Goal: Task Accomplishment & Management: Manage account settings

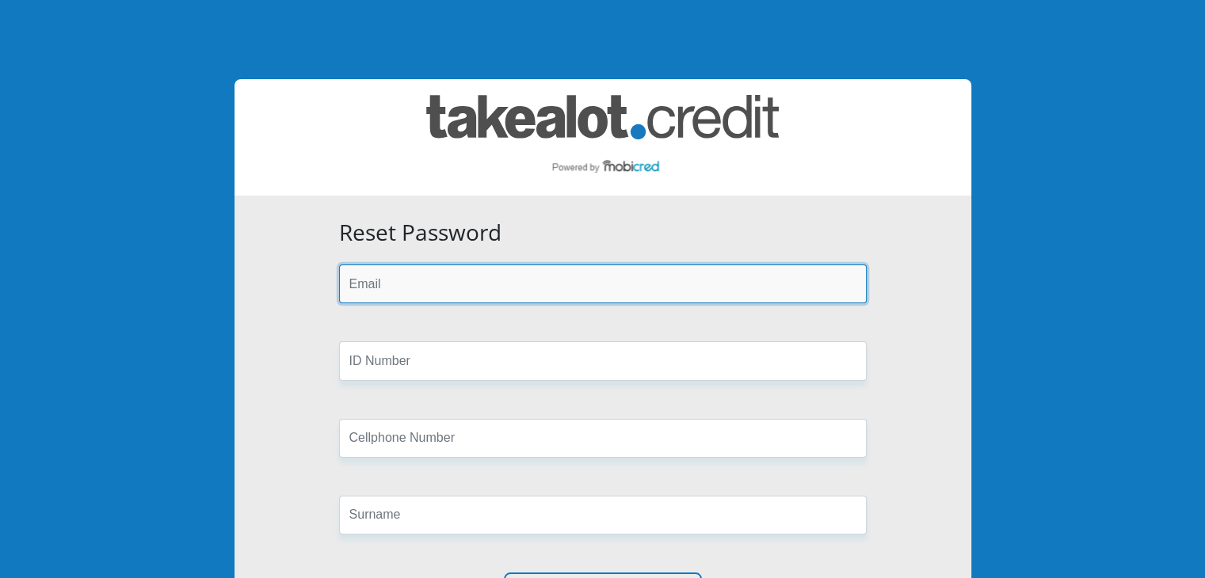
drag, startPoint x: 0, startPoint y: 0, endPoint x: 451, endPoint y: 272, distance: 526.9
click at [451, 272] on input "email" at bounding box center [602, 284] width 527 height 39
type input "[EMAIL_ADDRESS][DOMAIN_NAME]"
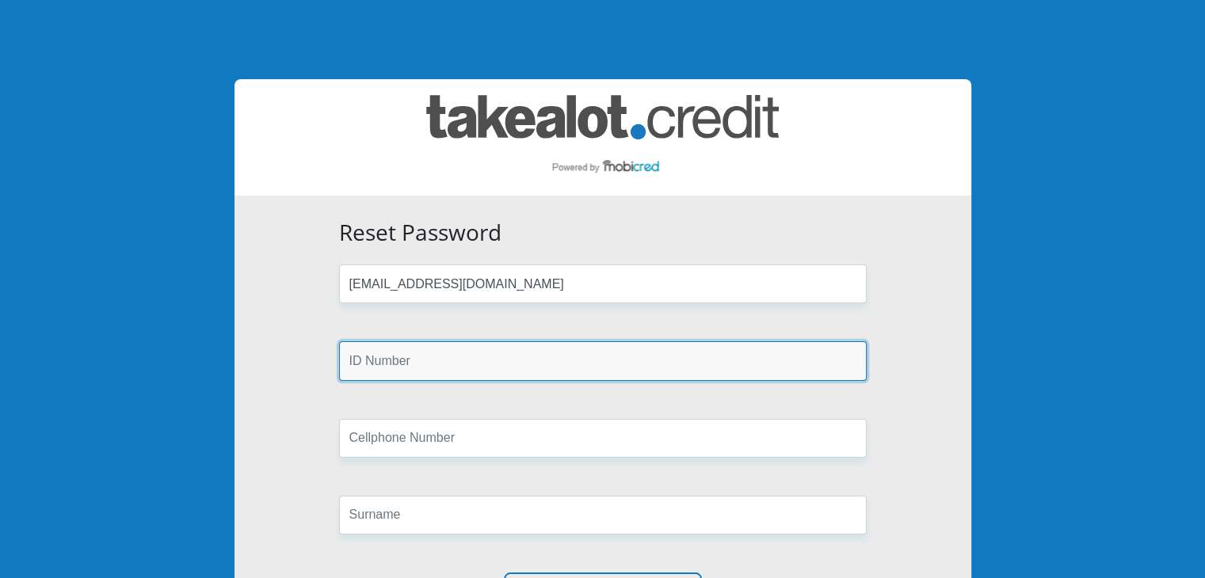
click at [419, 351] on input "text" at bounding box center [602, 360] width 527 height 39
type input "9904300058082"
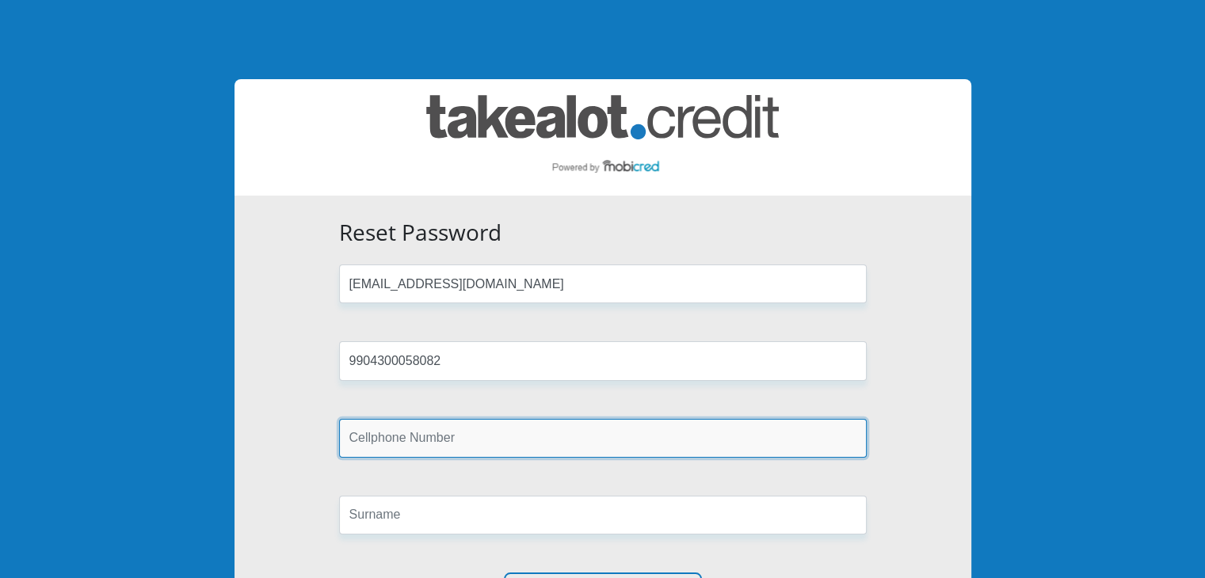
click at [436, 444] on input "text" at bounding box center [602, 438] width 527 height 39
type input "0846813572"
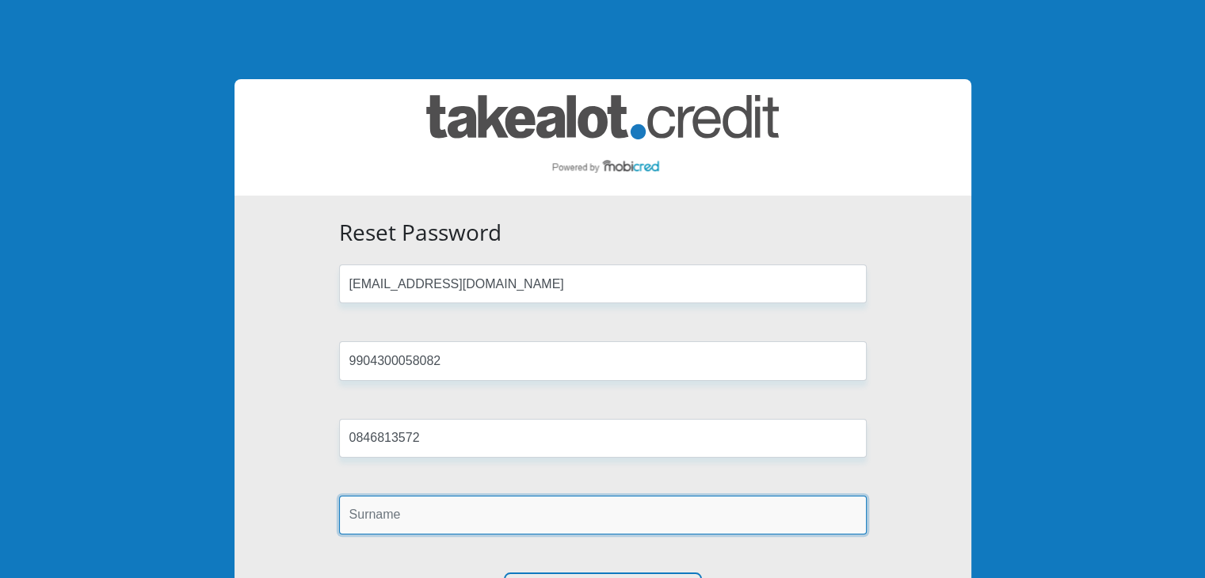
click at [350, 521] on input "text" at bounding box center [602, 515] width 527 height 39
type input "BEDEKER"
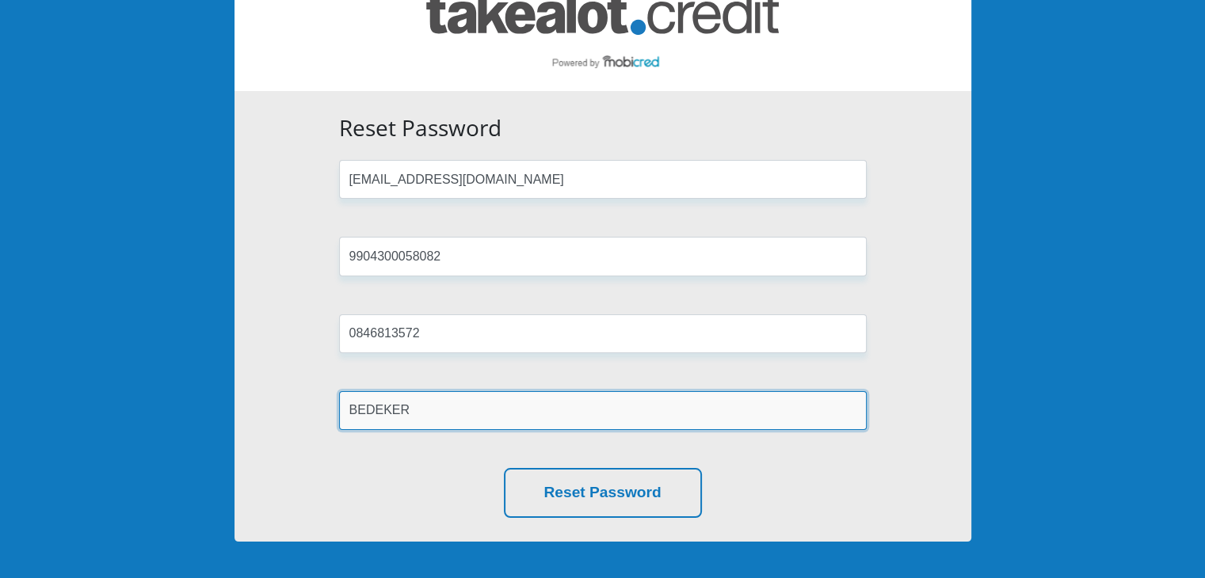
scroll to position [237, 0]
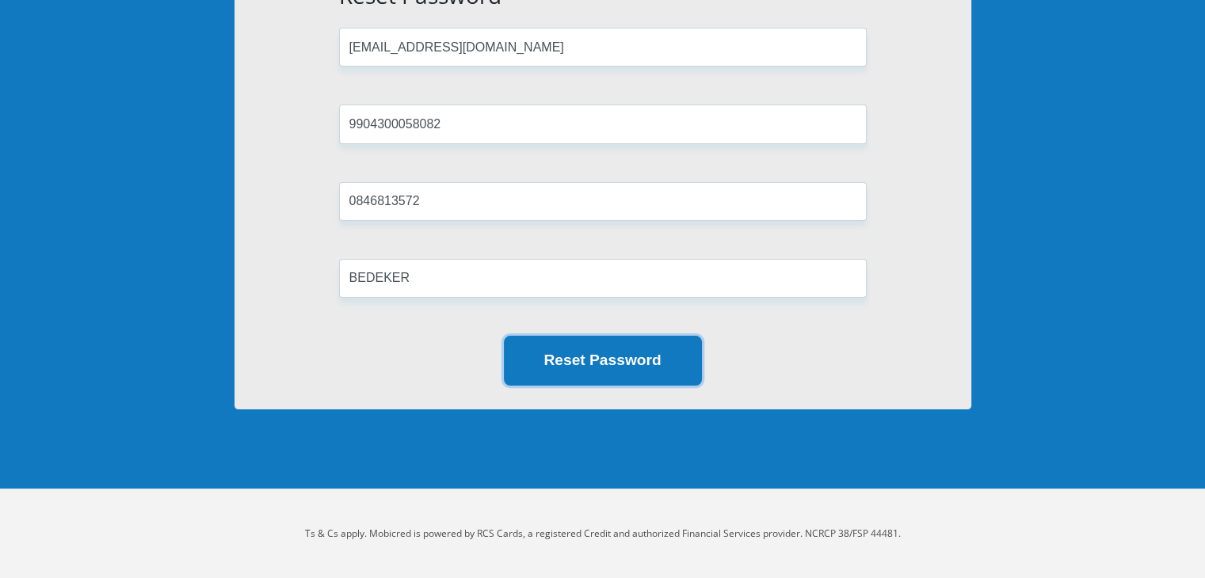
click at [591, 364] on button "Reset Password" at bounding box center [603, 361] width 198 height 50
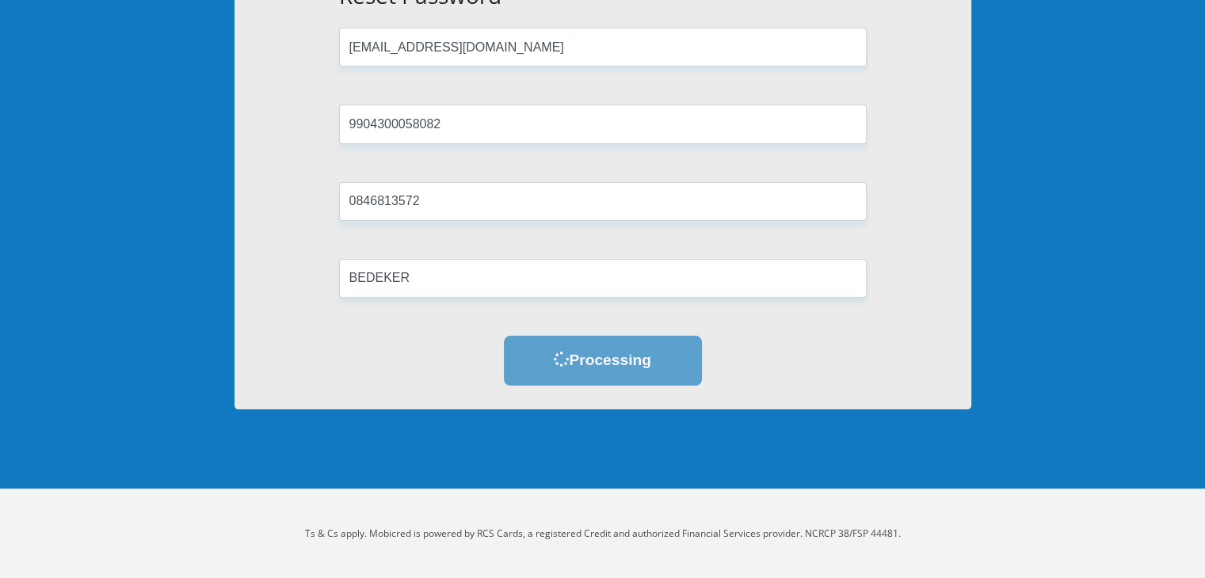
scroll to position [0, 0]
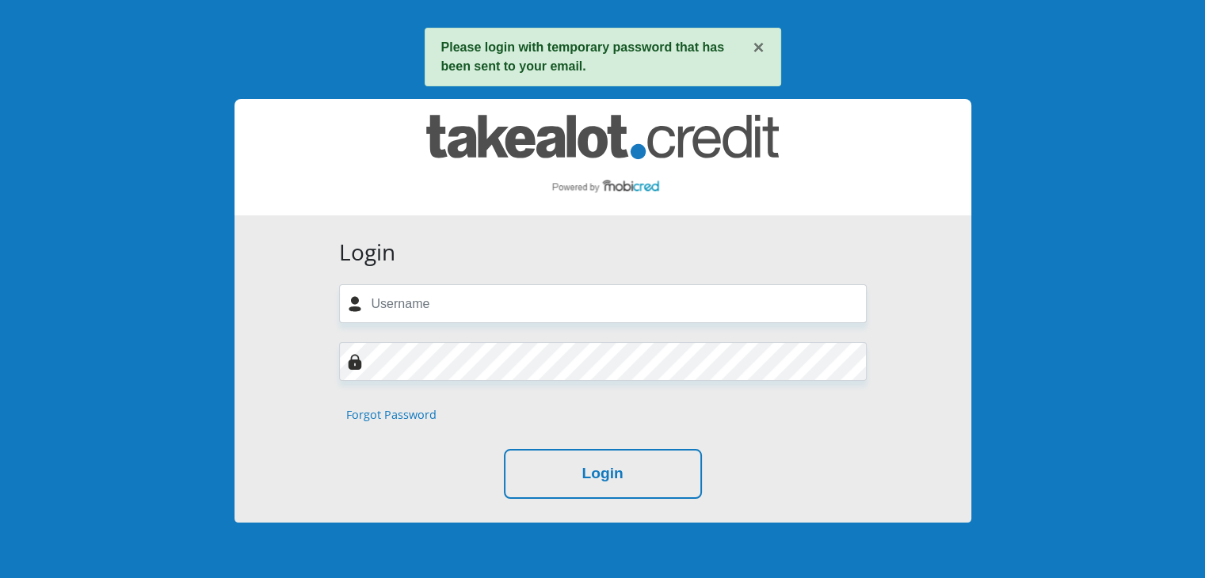
scroll to position [79, 0]
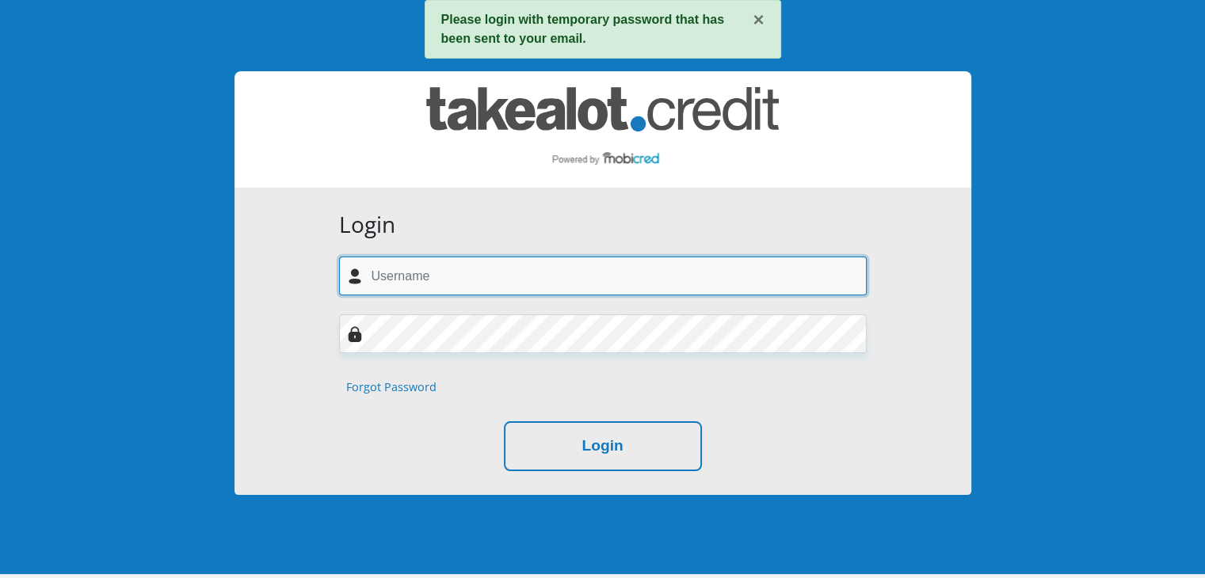
click at [419, 290] on input "text" at bounding box center [602, 276] width 527 height 39
type input "danabedeker4@gmail.com"
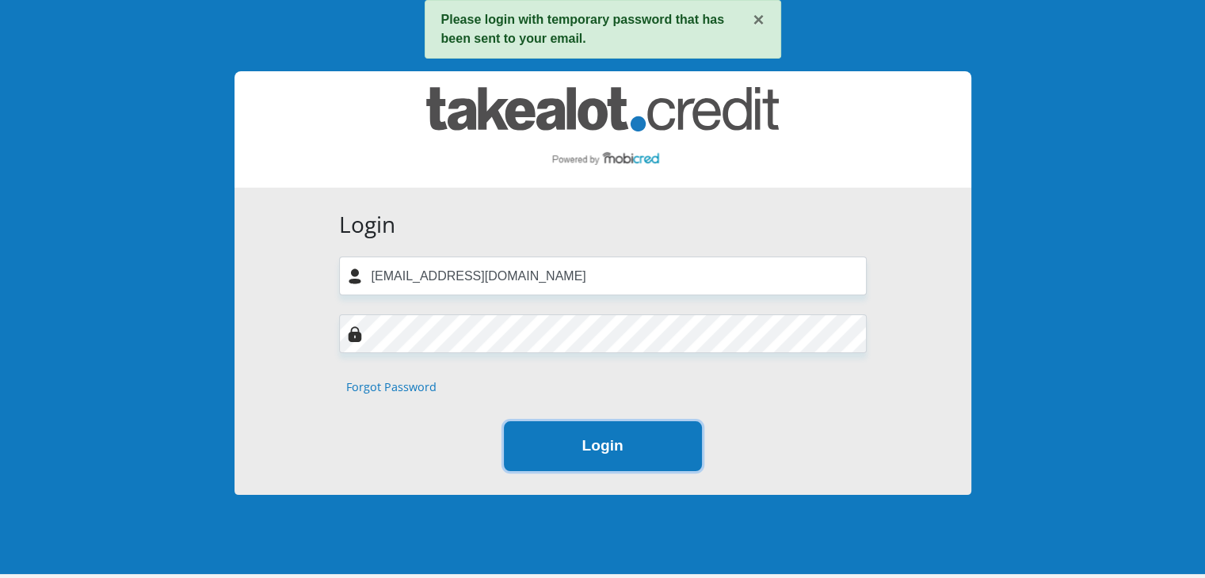
click at [585, 451] on button "Login" at bounding box center [603, 446] width 198 height 50
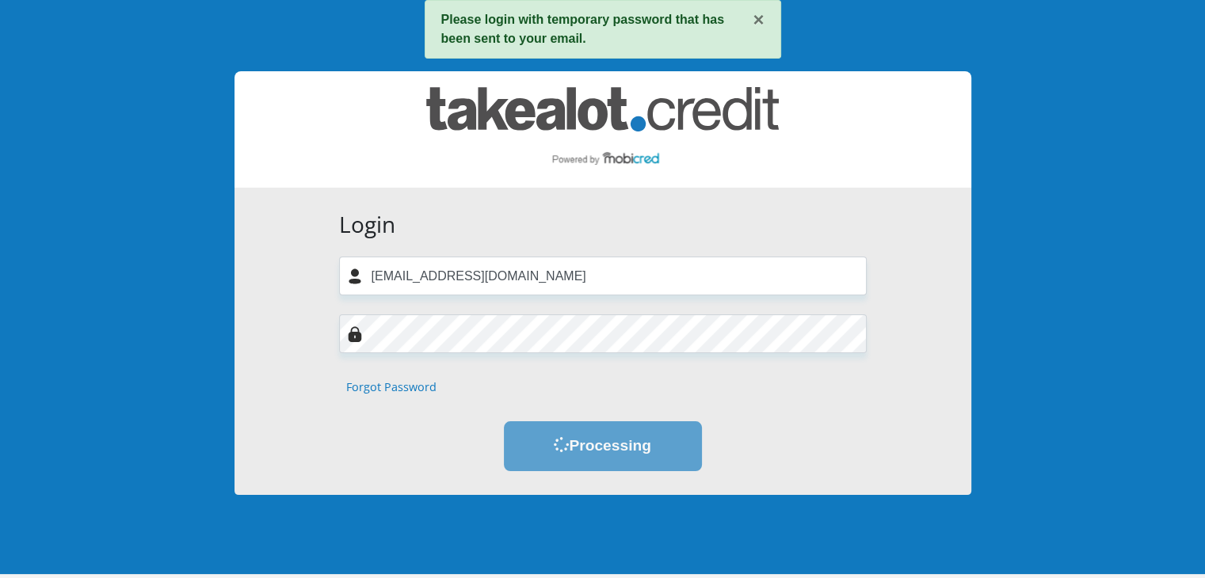
scroll to position [0, 0]
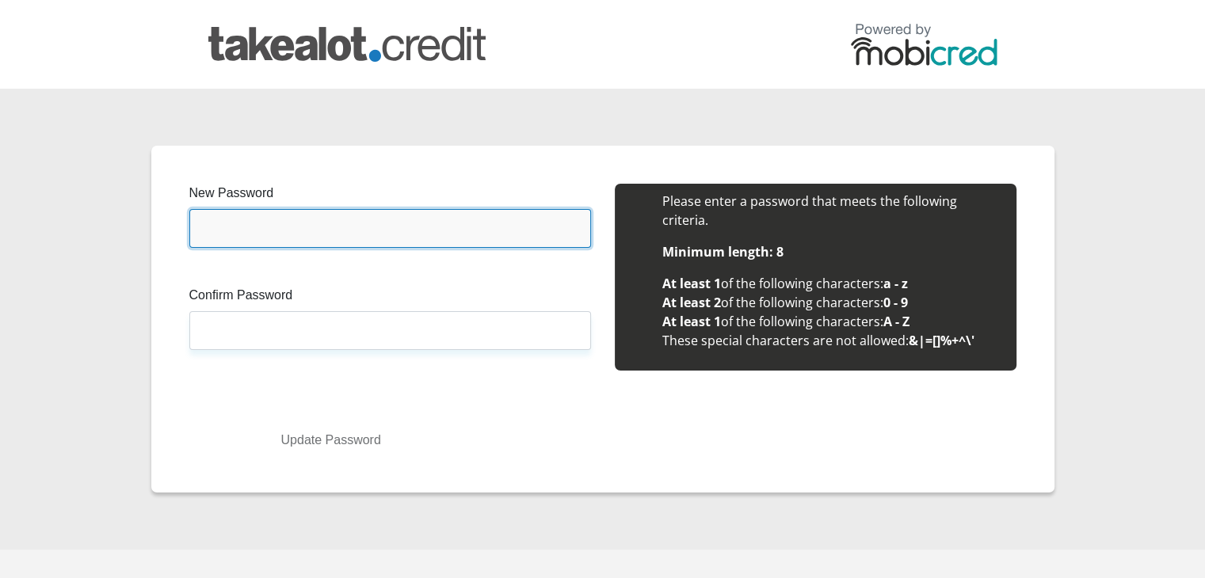
click at [269, 232] on input "New Password" at bounding box center [390, 228] width 402 height 39
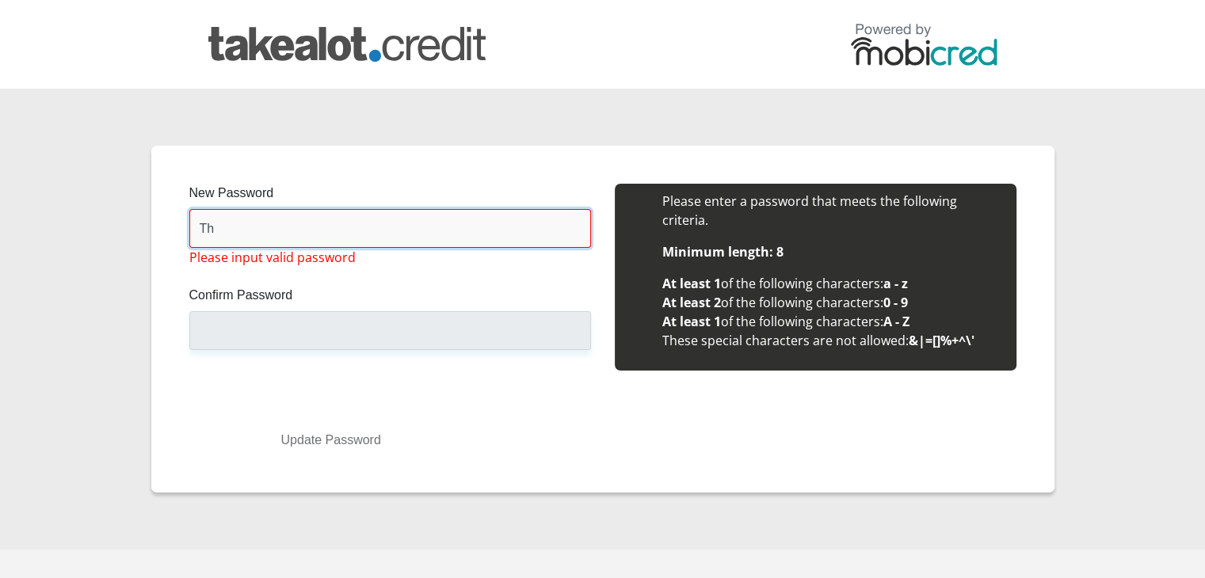
type input "T"
drag, startPoint x: 337, startPoint y: 224, endPoint x: 165, endPoint y: 219, distance: 171.9
click at [165, 219] on div "New Password @ThorHazelZR2022! Please input valid password Confirm Password Ple…" at bounding box center [602, 319] width 903 height 347
type input "@ThorHazelZR2022!"
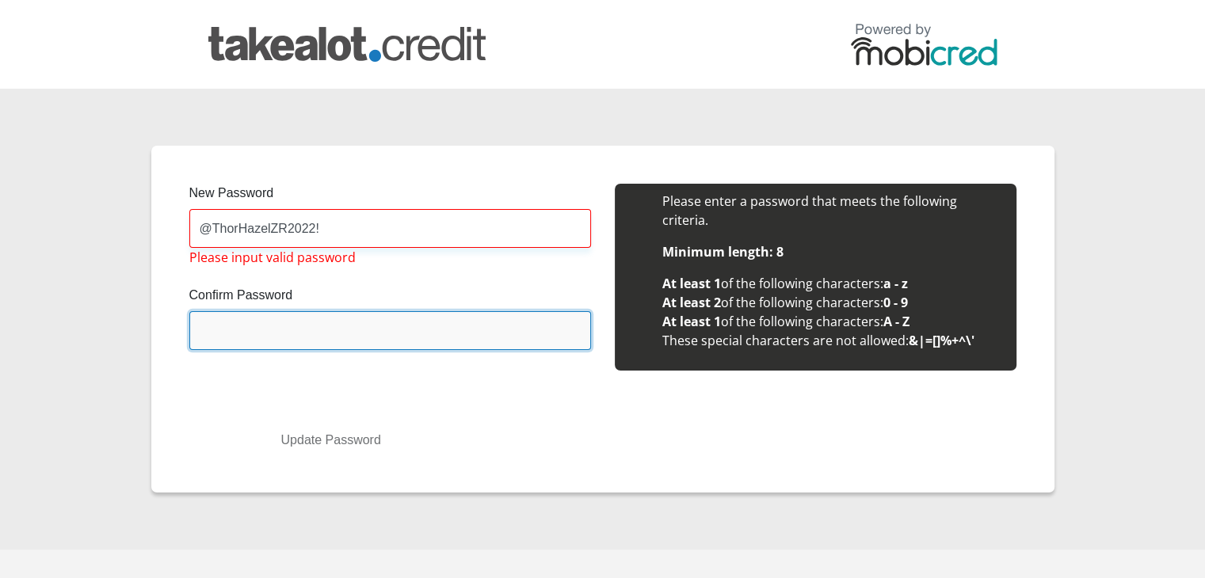
click at [238, 325] on input "Confirm Password" at bounding box center [390, 330] width 402 height 39
click at [256, 337] on input "Confirm Password" at bounding box center [390, 330] width 402 height 39
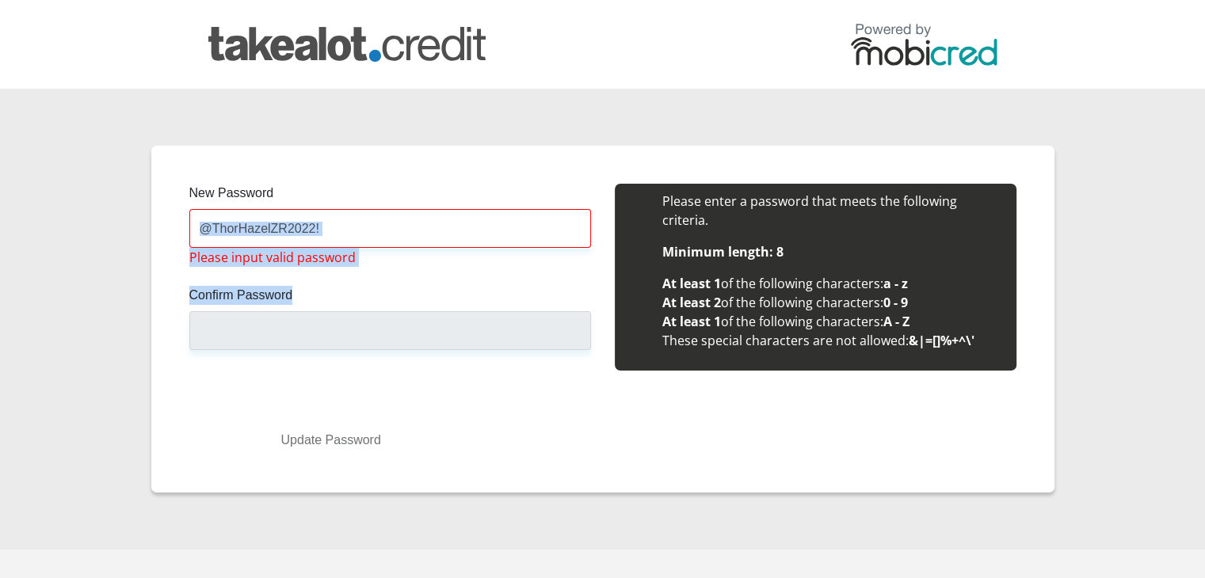
click at [371, 231] on div "New Password @ThorHazelZR2022! Please input valid password Confirm Password Ple…" at bounding box center [389, 286] width 425 height 204
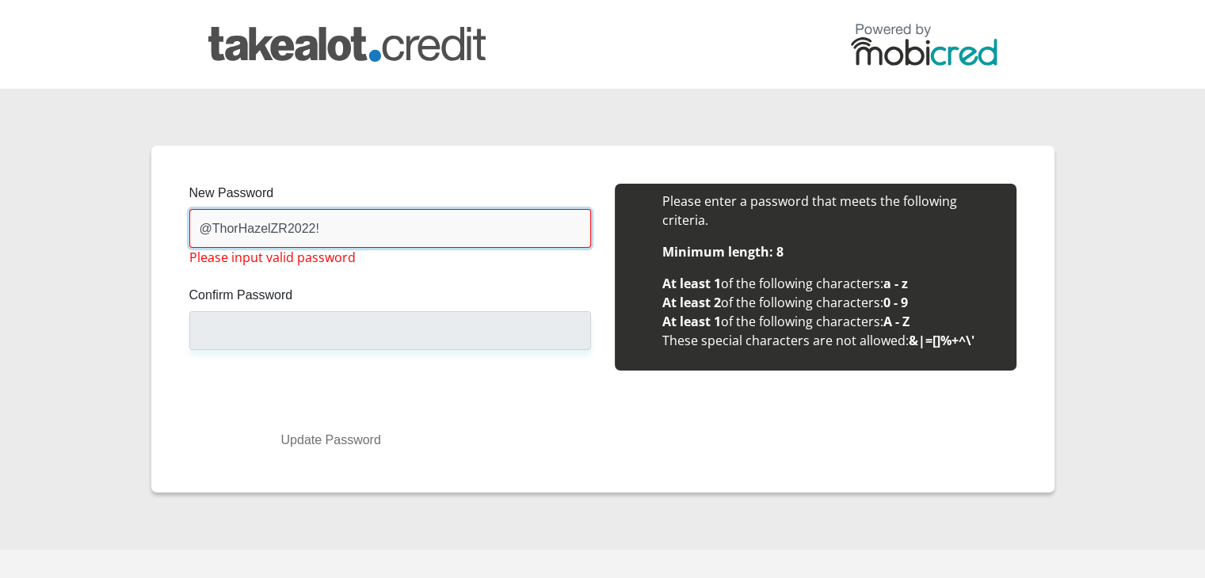
drag, startPoint x: 361, startPoint y: 220, endPoint x: 354, endPoint y: 230, distance: 12.5
click at [357, 226] on input "@ThorHazelZR2022!" at bounding box center [390, 228] width 402 height 39
drag, startPoint x: 329, startPoint y: 230, endPoint x: 18, endPoint y: 216, distance: 310.8
click at [18, 216] on section "New Password @ThorHazelZR2022! Please input valid password Confirm Password Ple…" at bounding box center [602, 319] width 1205 height 461
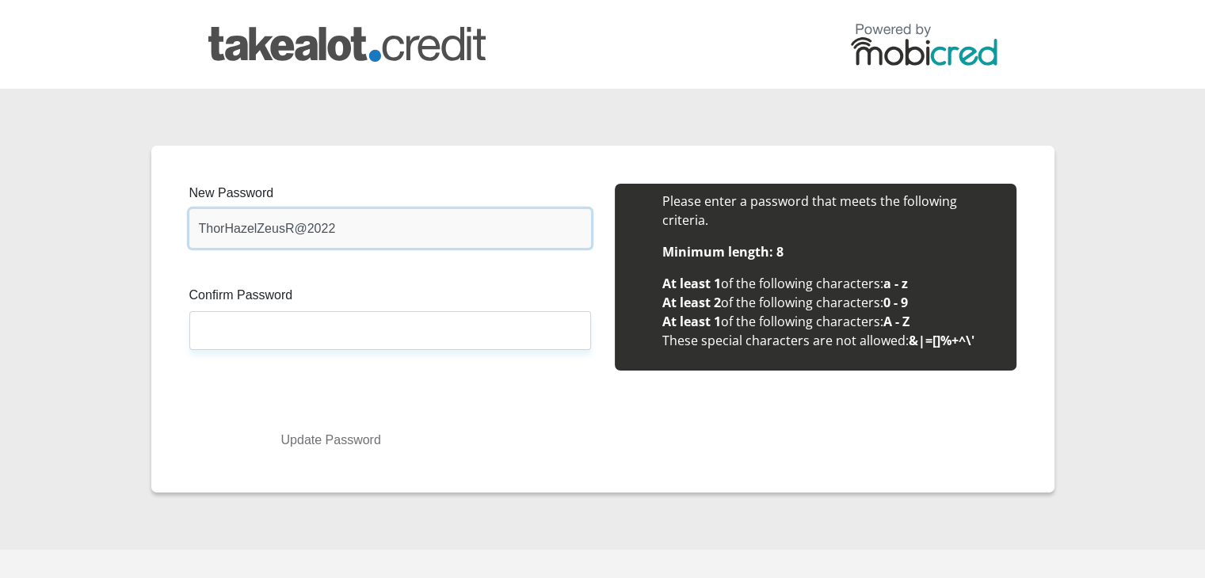
type input "ThorHazelZeusR@2022"
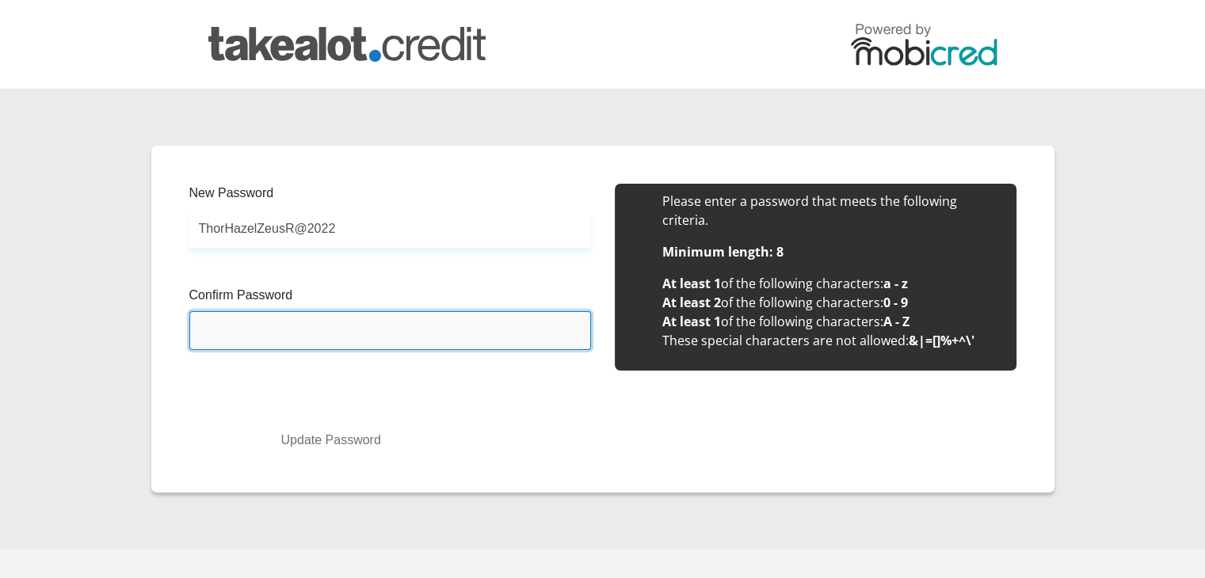
click at [295, 329] on input "Confirm Password" at bounding box center [390, 330] width 402 height 39
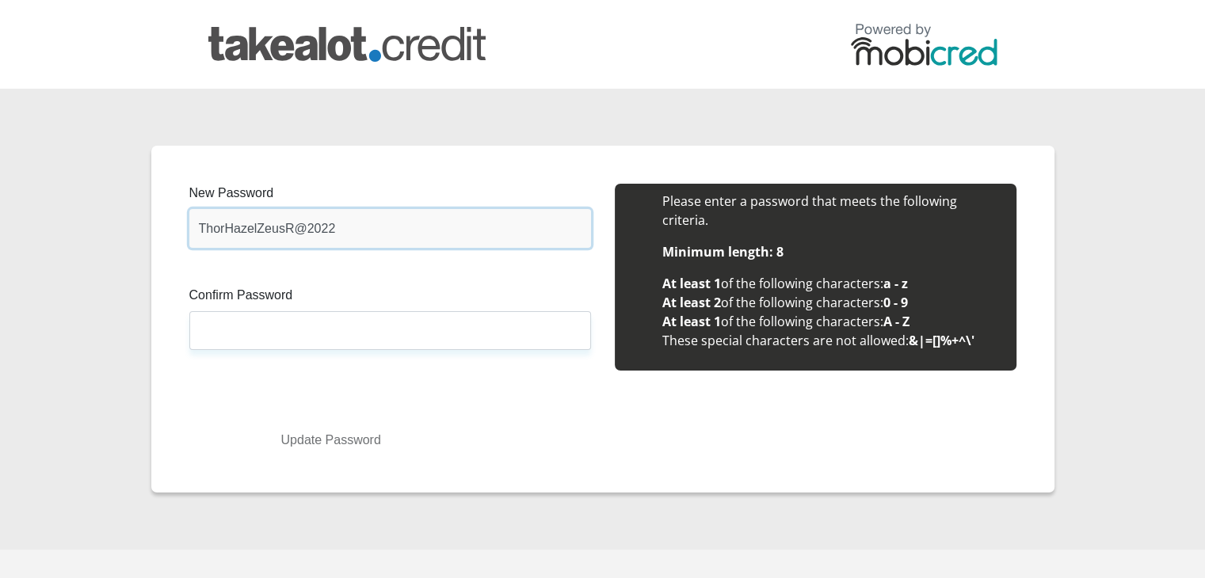
drag, startPoint x: 362, startPoint y: 215, endPoint x: 162, endPoint y: 222, distance: 199.7
click at [162, 222] on div "New Password ThorHazelZeusR@2022 Please input valid password Confirm Password P…" at bounding box center [602, 319] width 903 height 347
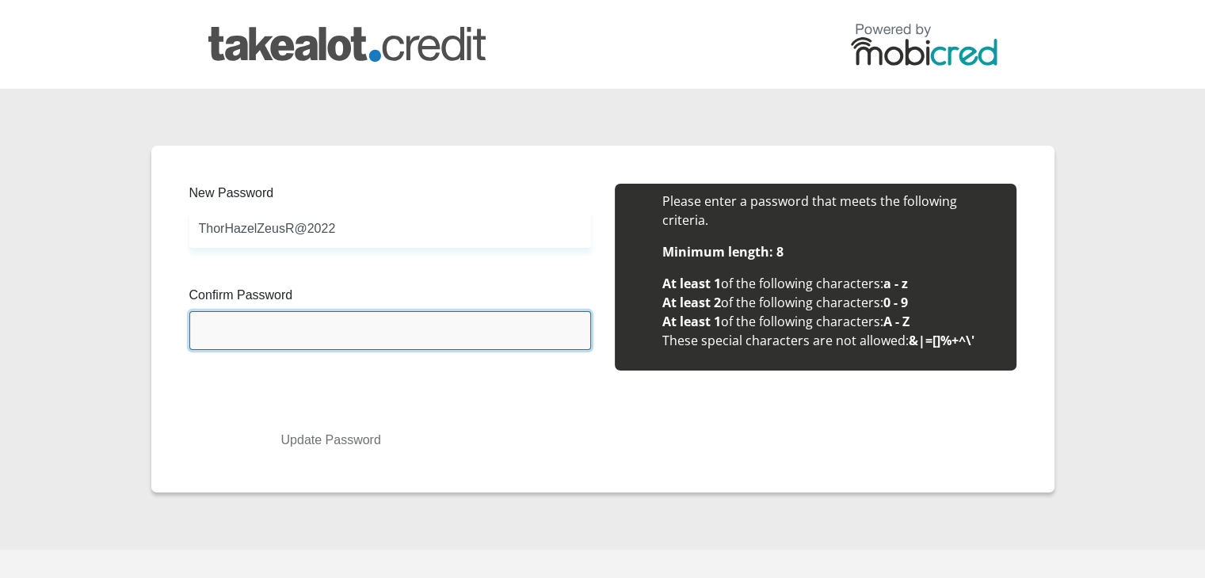
click at [238, 339] on input "Confirm Password" at bounding box center [390, 330] width 402 height 39
paste input "ThorHazelZeusR@2022"
type input "ThorHazelZeusR@2022"
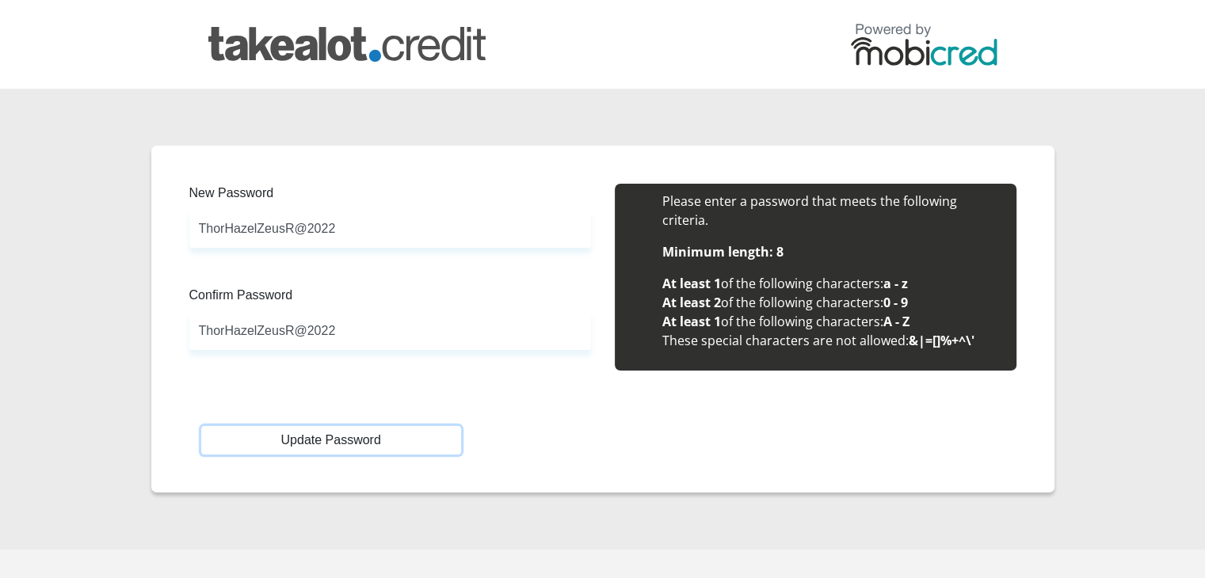
click at [352, 439] on button "Update Password" at bounding box center [331, 440] width 260 height 29
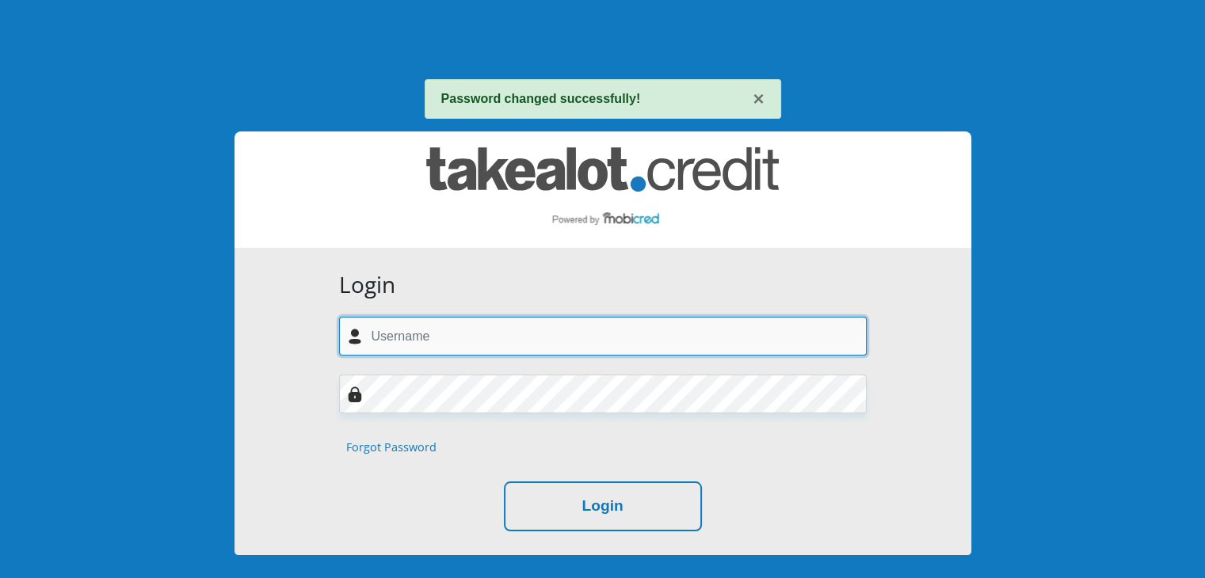
click at [432, 342] on input "text" at bounding box center [602, 336] width 527 height 39
type input "danabedeker4@gmail.com"
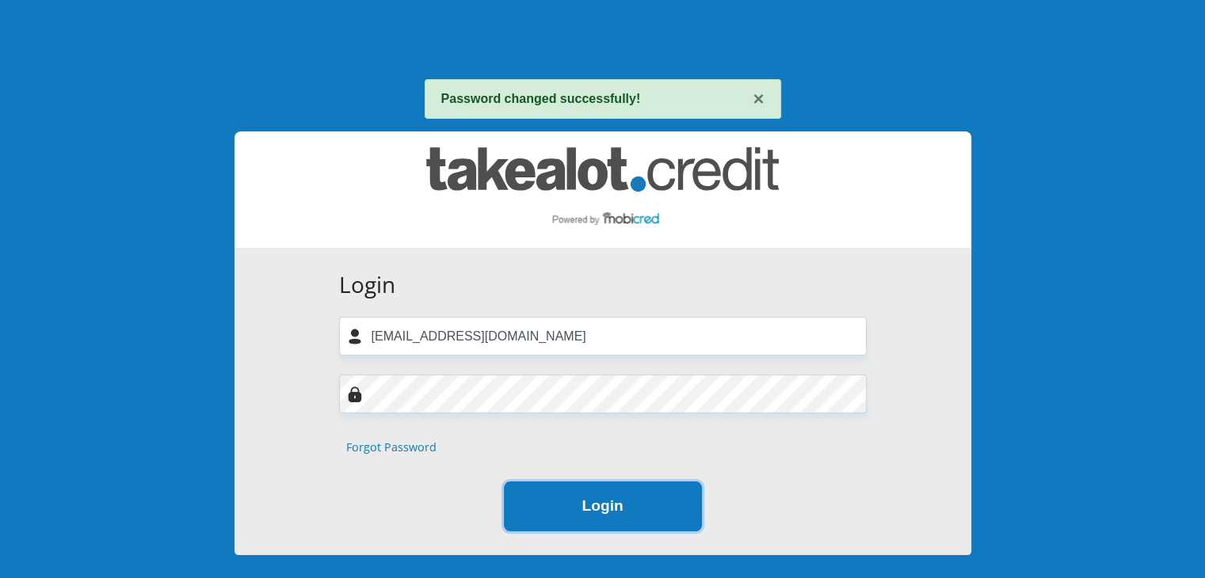
click at [598, 512] on button "Login" at bounding box center [603, 507] width 198 height 50
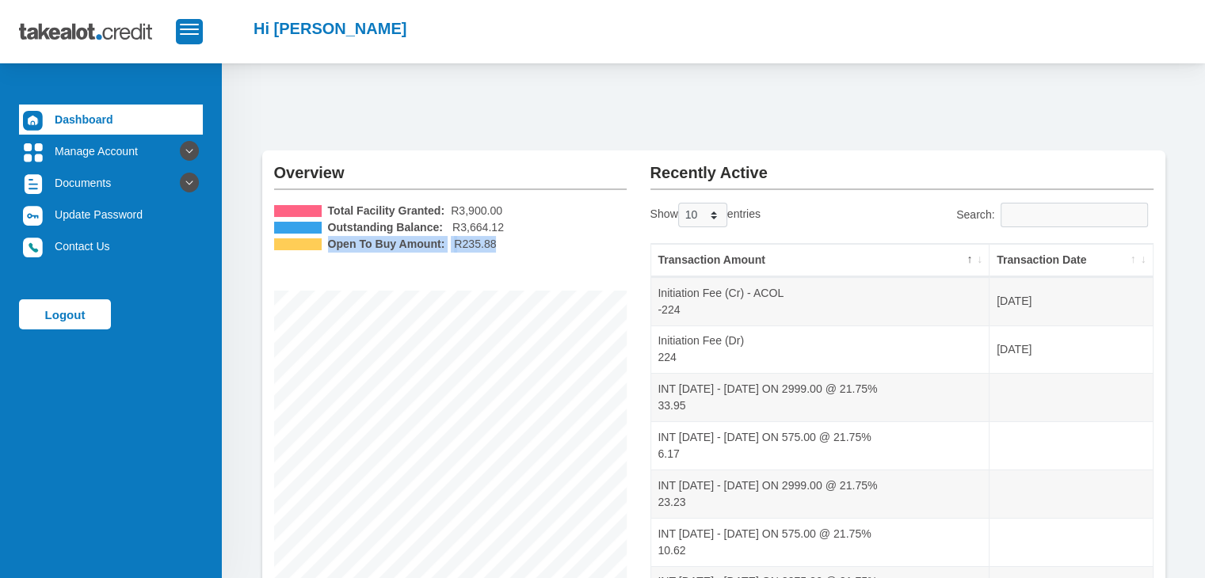
drag, startPoint x: 508, startPoint y: 242, endPoint x: 324, endPoint y: 251, distance: 184.0
click at [324, 251] on li "Open To Buy Amount: R235.88" at bounding box center [450, 244] width 352 height 17
